Goal: Navigation & Orientation: Find specific page/section

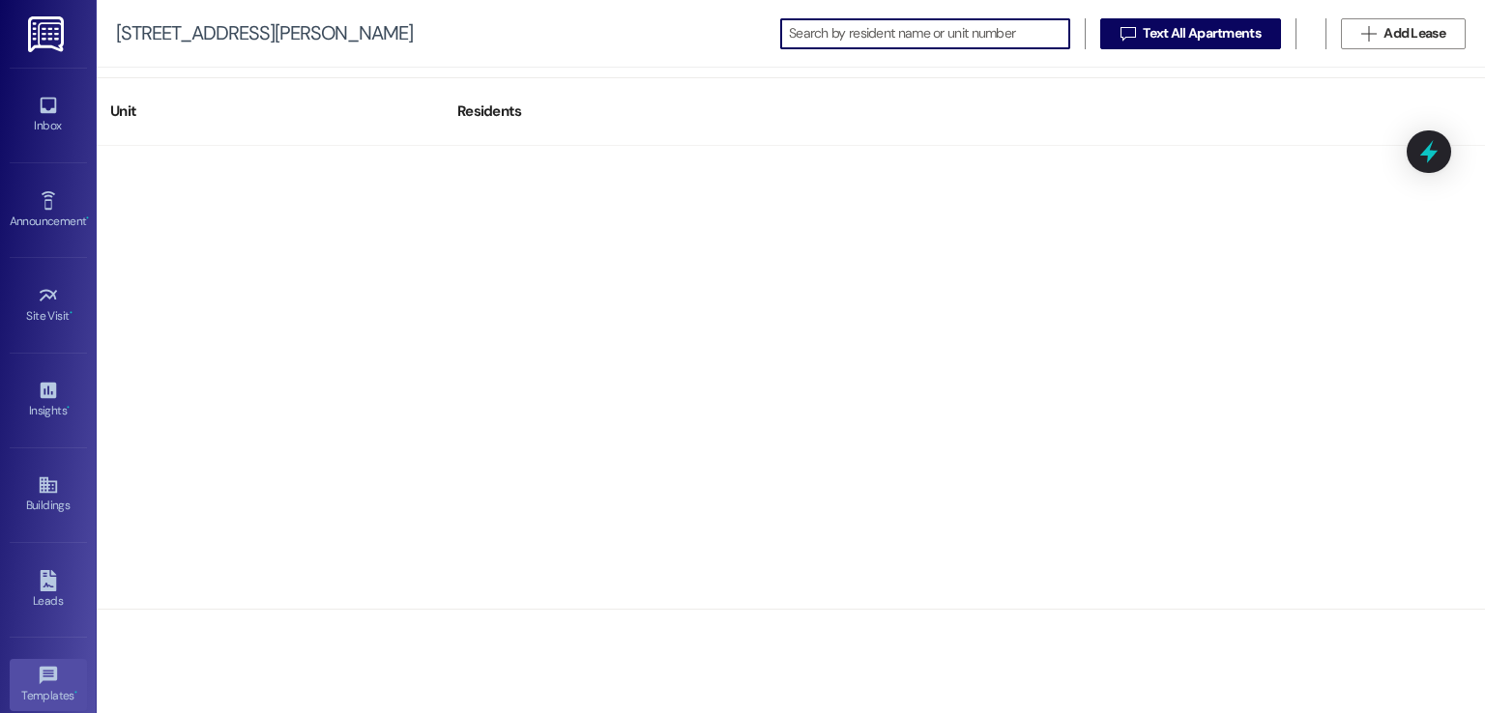
scroll to position [2513, 0]
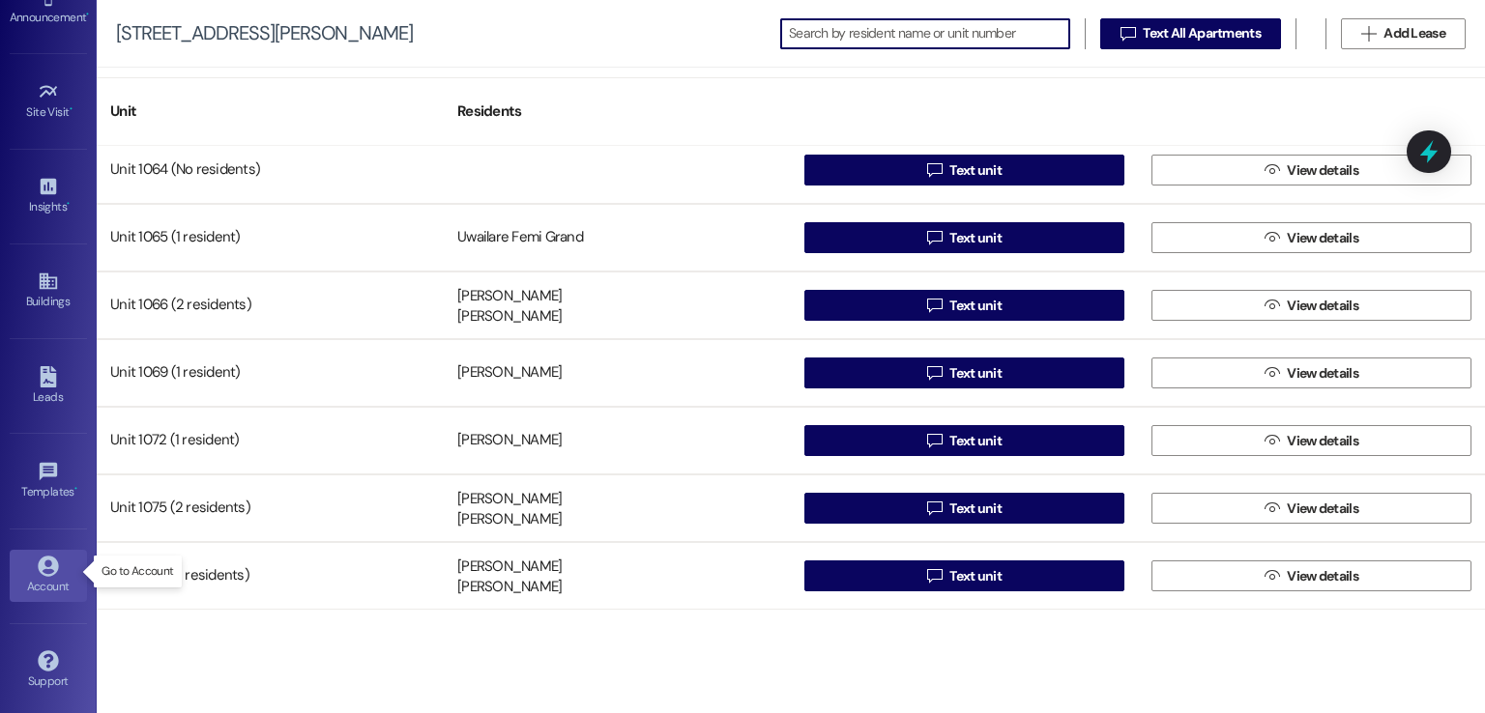
click at [46, 577] on div "Account" at bounding box center [48, 586] width 97 height 19
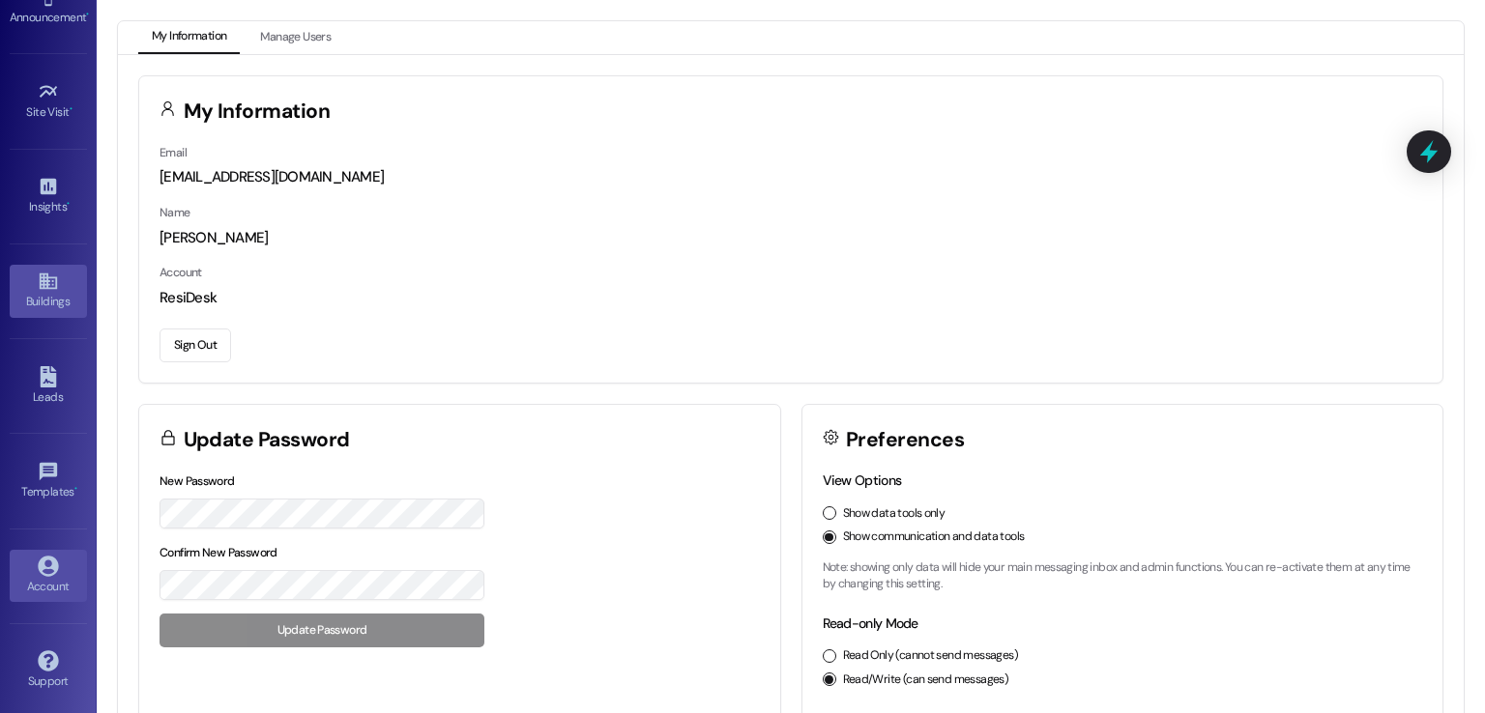
click at [23, 303] on div "Buildings" at bounding box center [48, 301] width 97 height 19
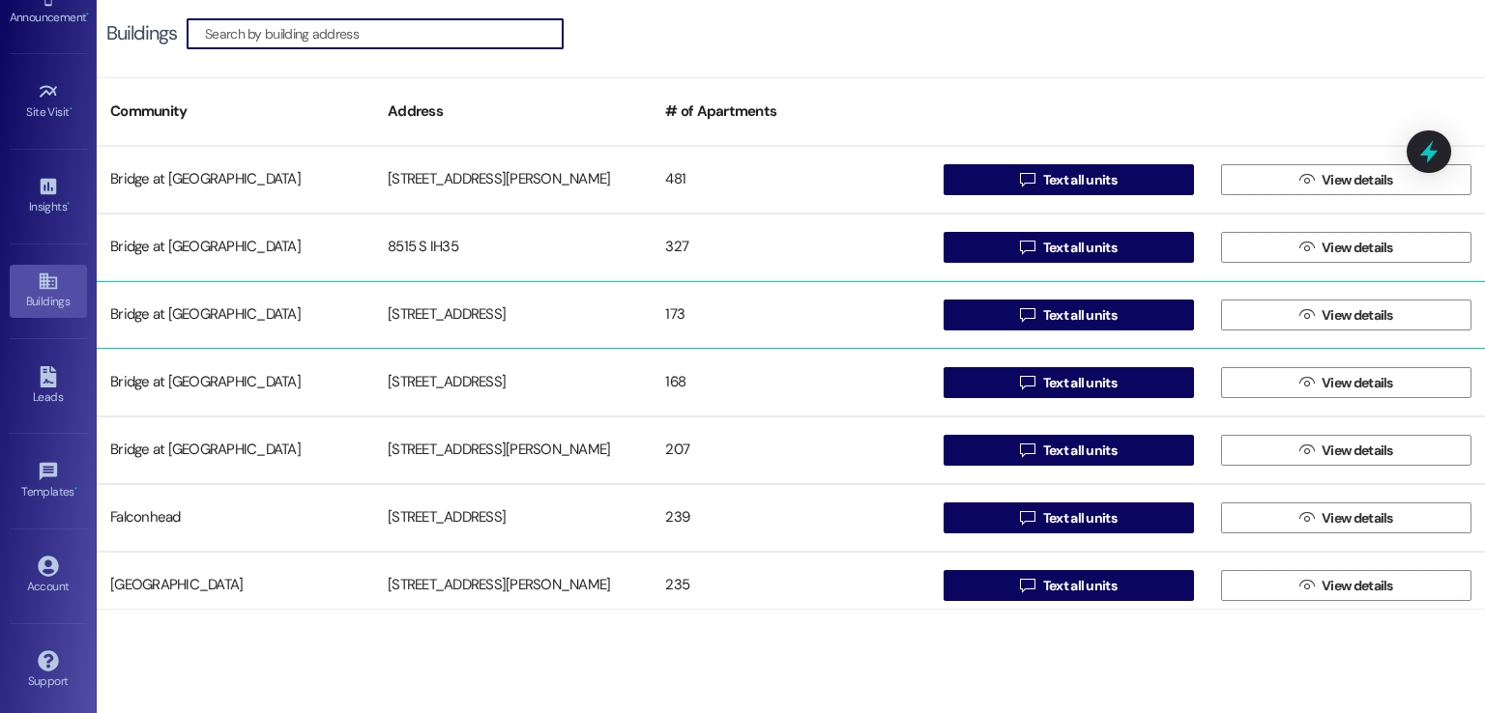
scroll to position [97, 0]
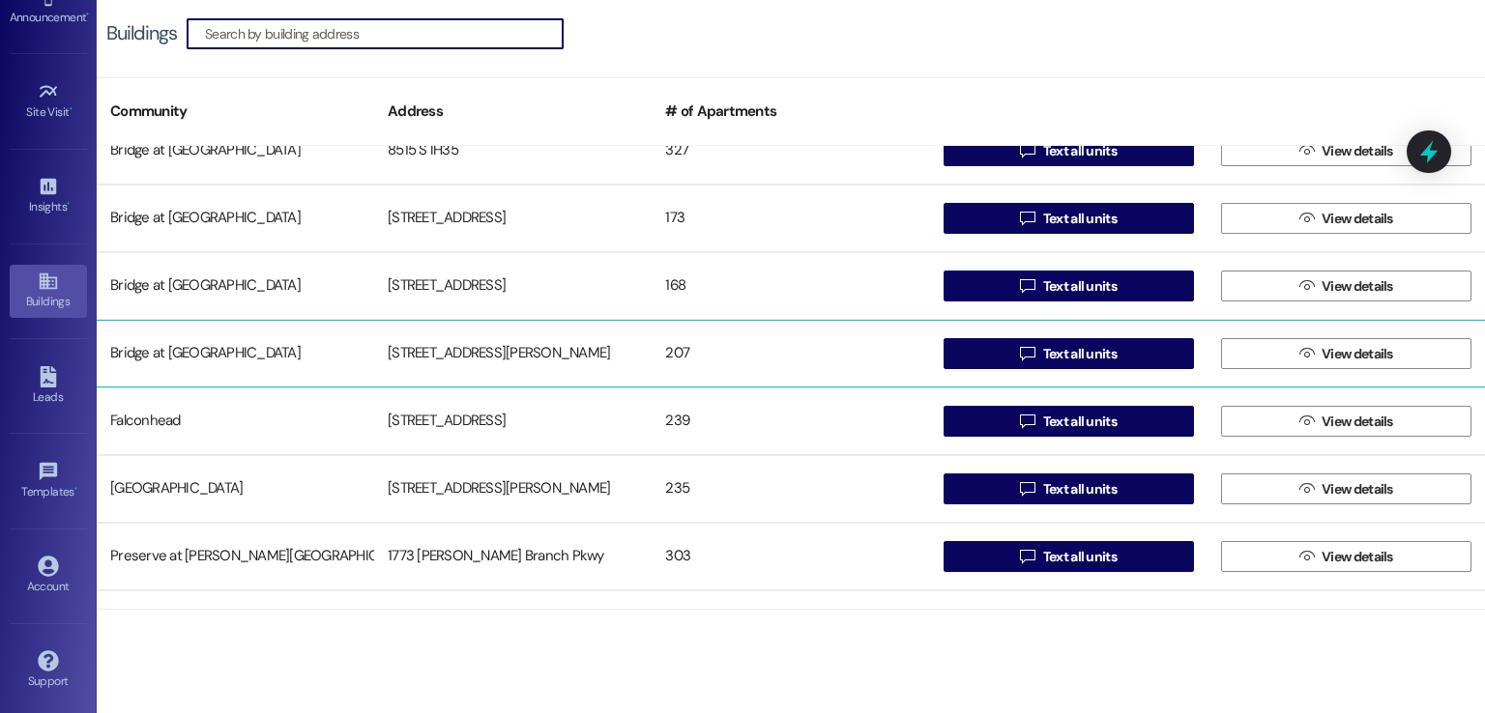
click at [451, 361] on div "[STREET_ADDRESS][PERSON_NAME]" at bounding box center [512, 353] width 277 height 39
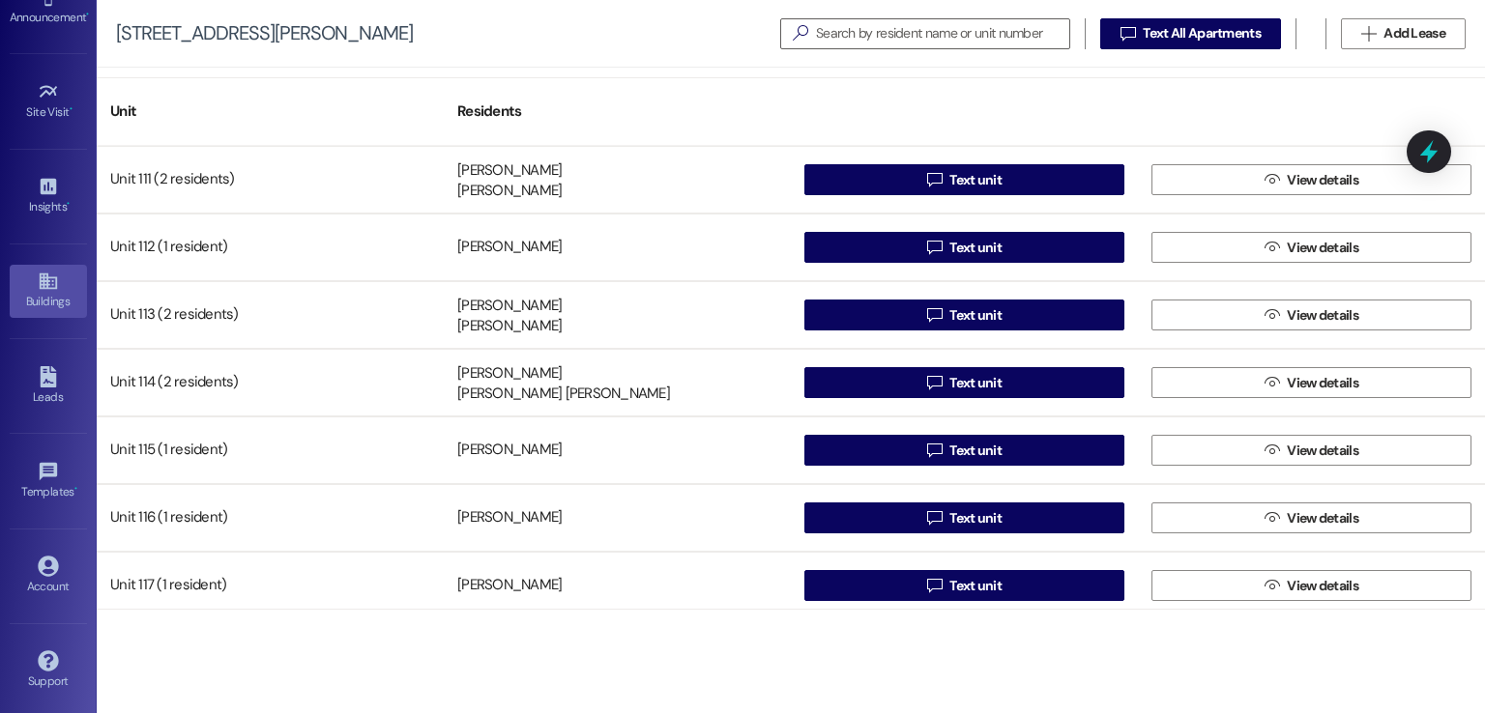
click at [33, 292] on div "Buildings" at bounding box center [48, 301] width 97 height 19
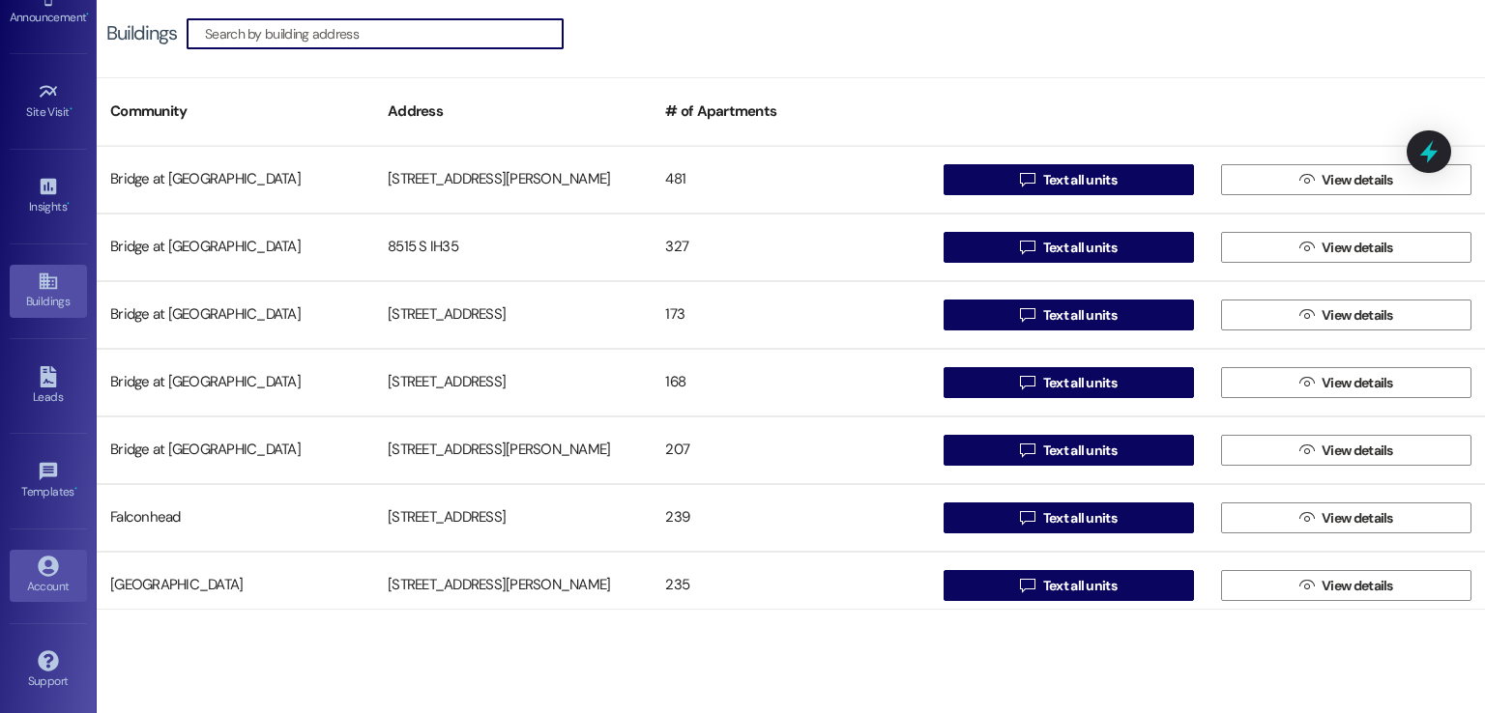
click at [38, 562] on icon at bounding box center [48, 566] width 20 height 20
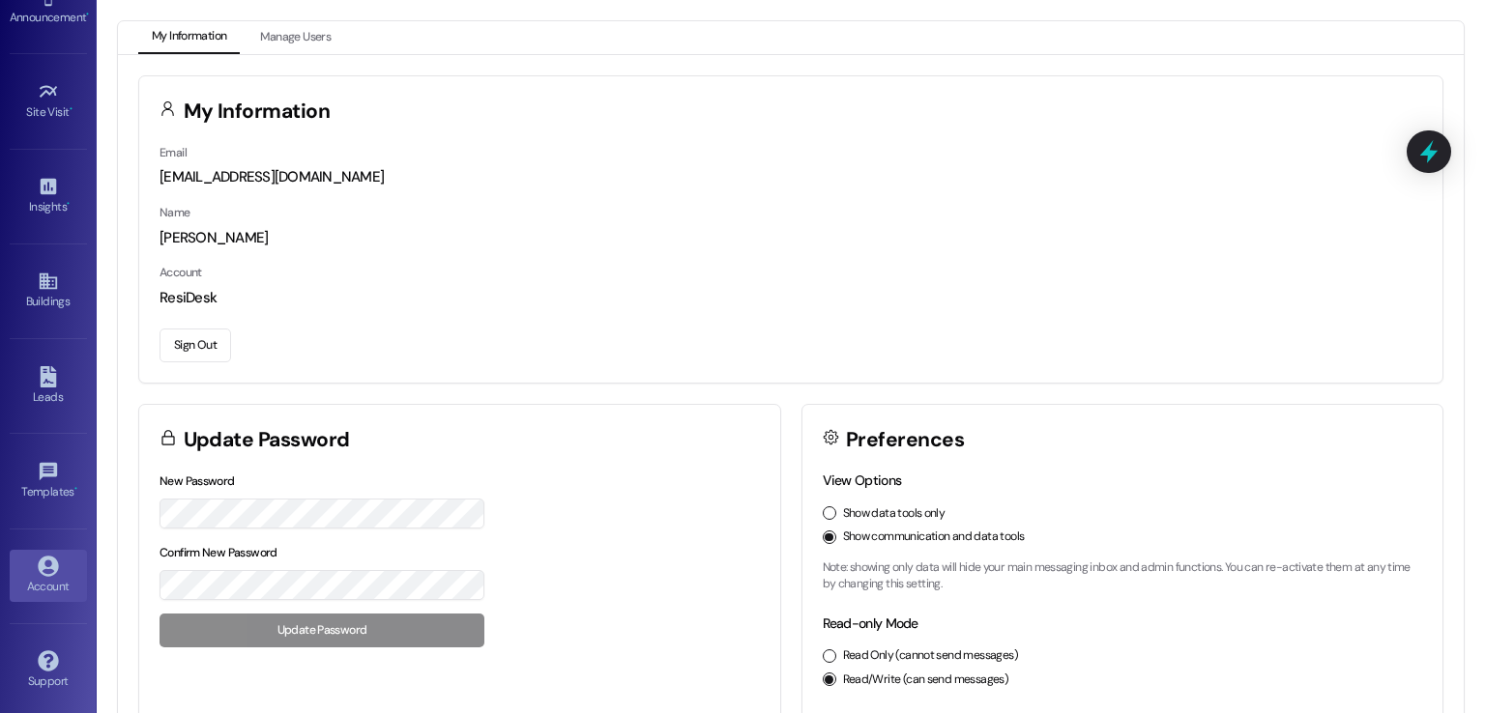
click at [182, 341] on button "Sign Out" at bounding box center [195, 346] width 72 height 34
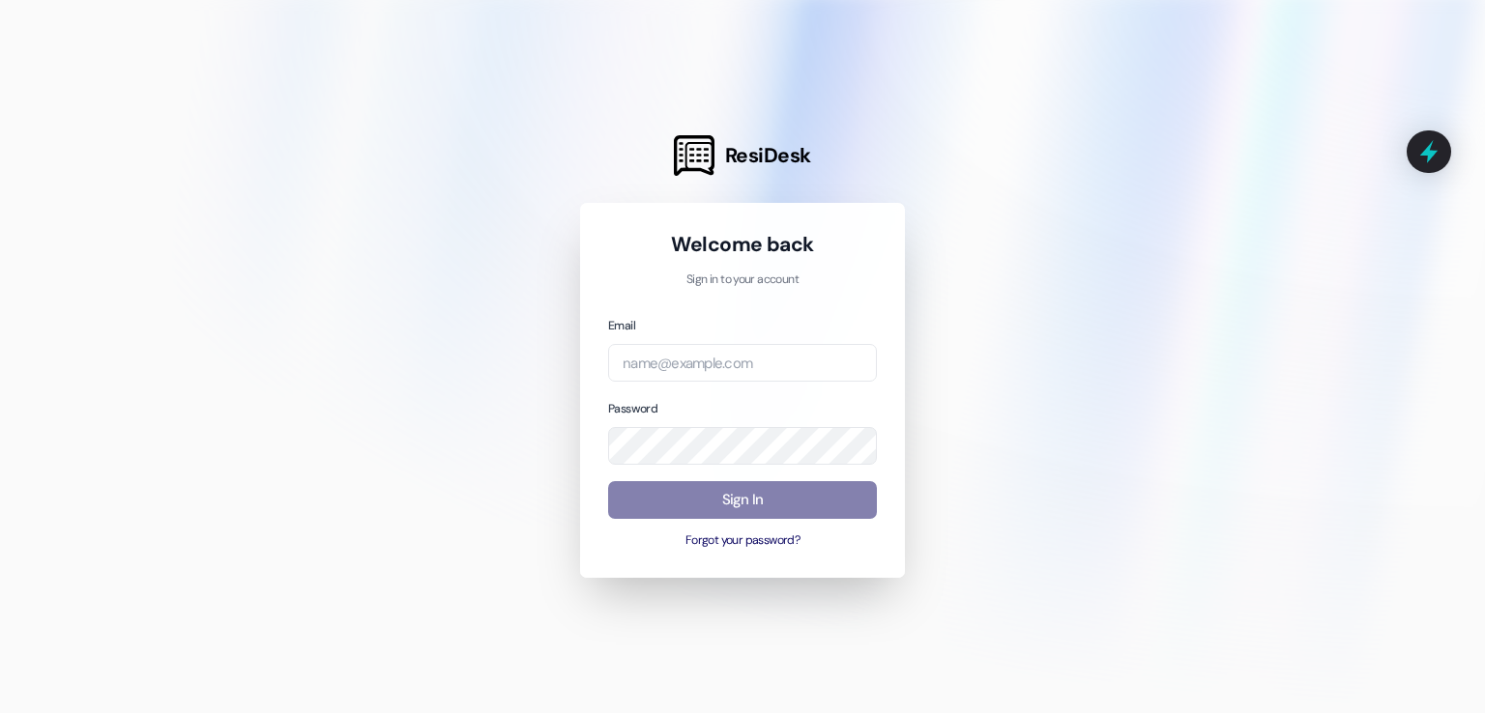
type input "[EMAIL_ADDRESS][DOMAIN_NAME]"
